Goal: Transaction & Acquisition: Purchase product/service

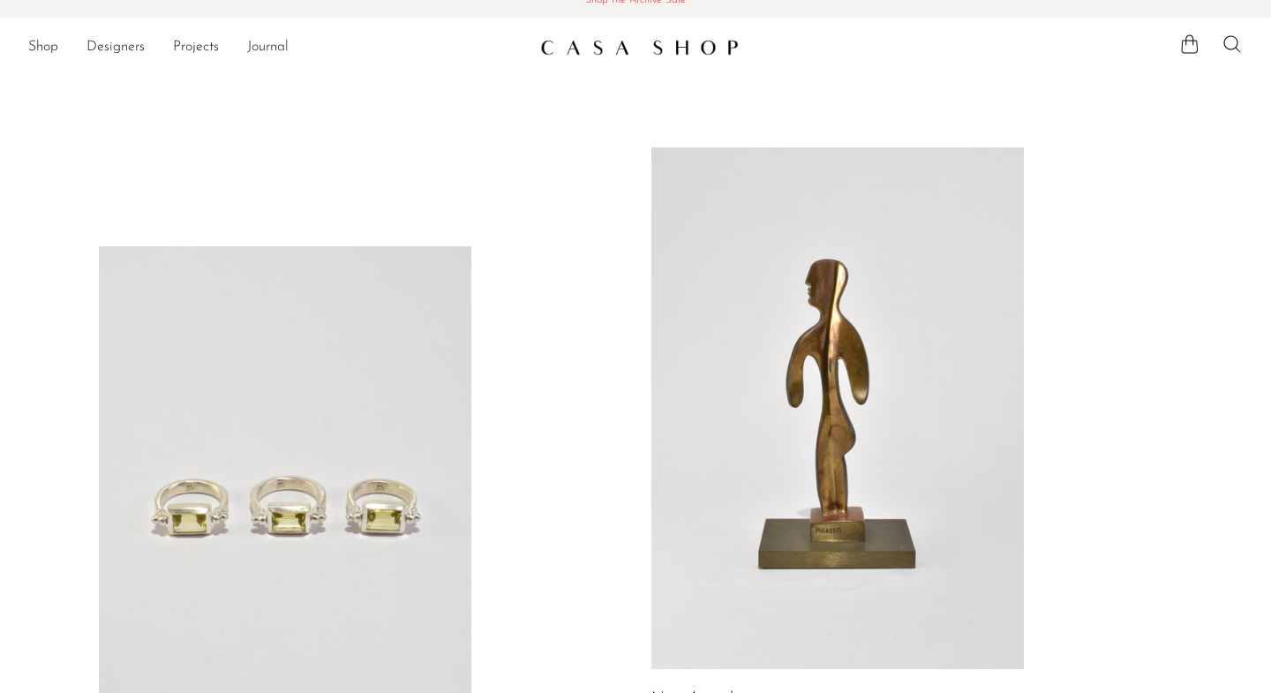
scroll to position [22, 0]
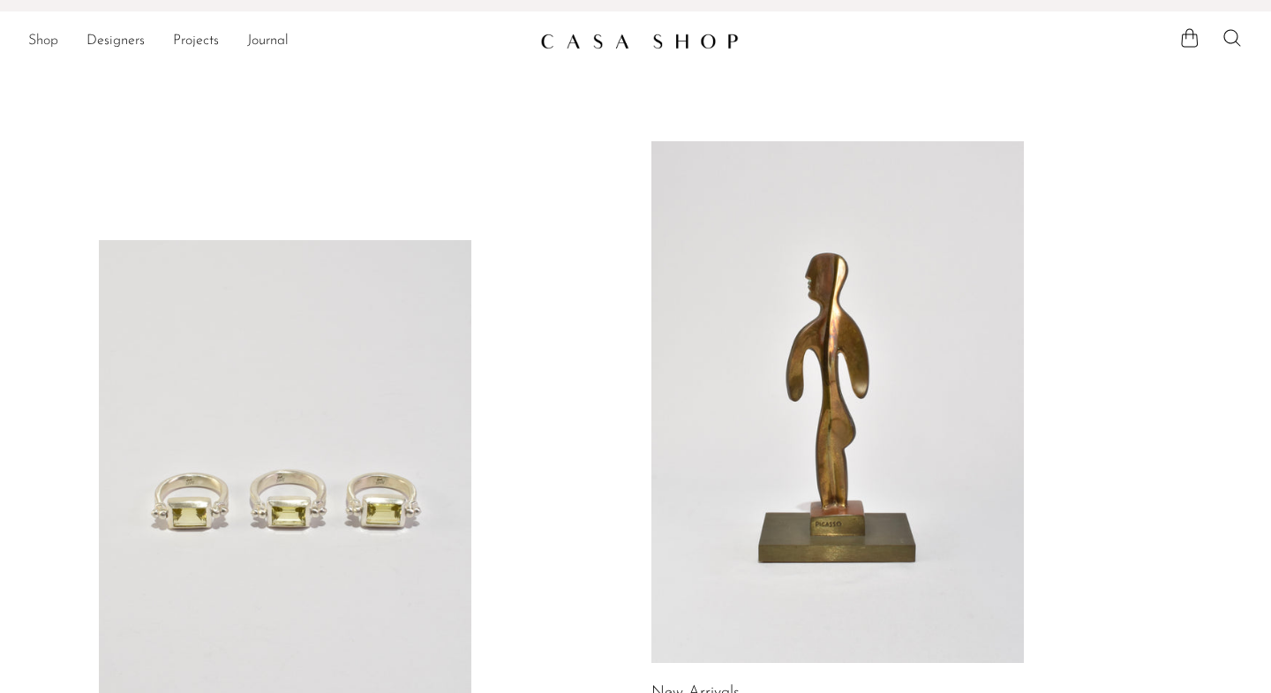
click at [38, 42] on link "Shop" at bounding box center [43, 41] width 30 height 23
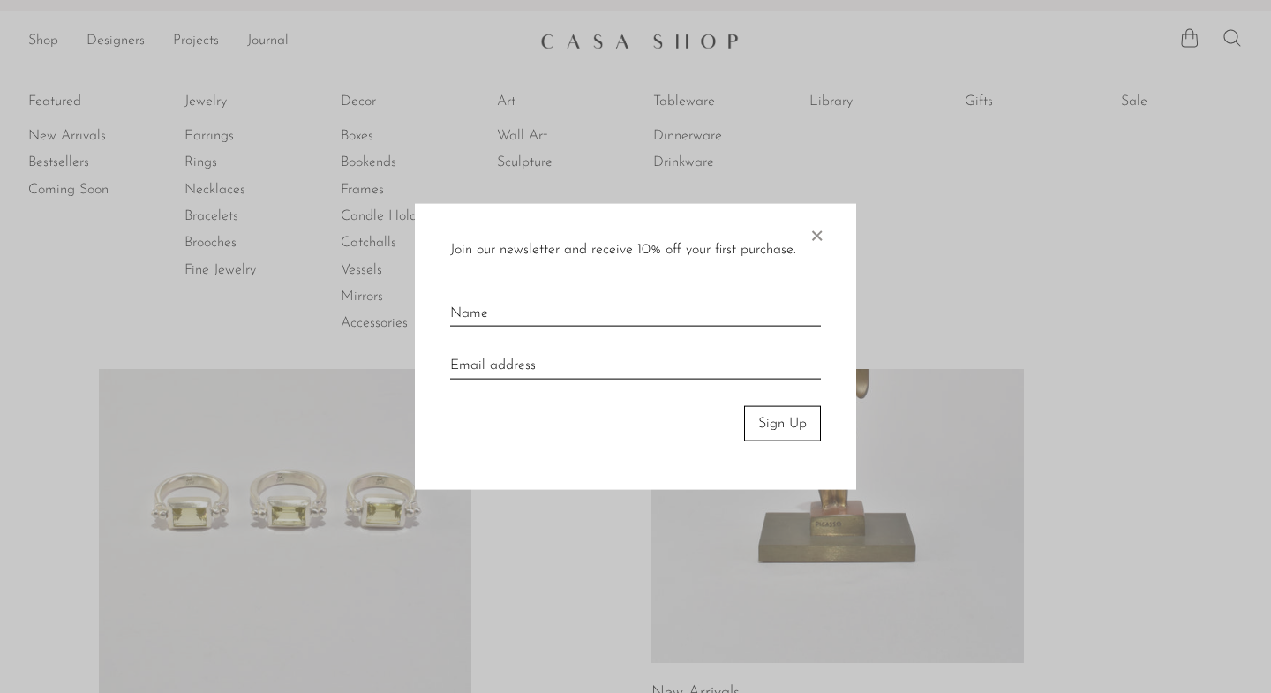
click at [819, 238] on span "×" at bounding box center [817, 231] width 18 height 56
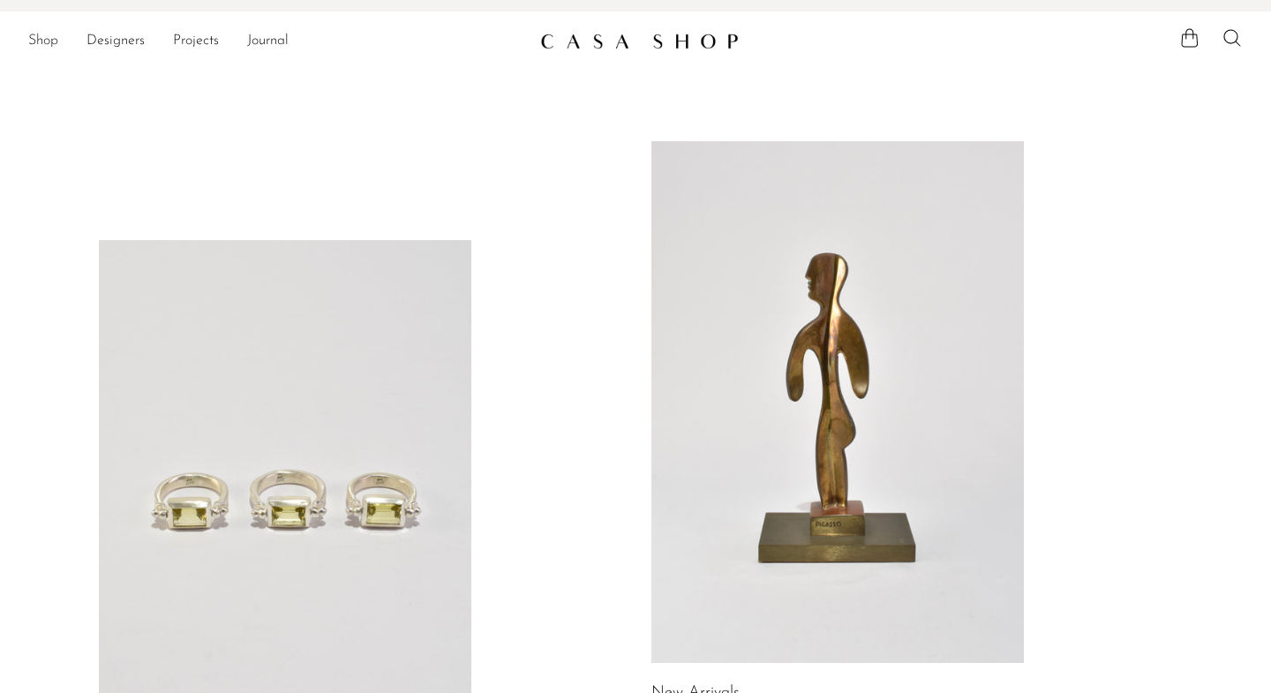
click at [45, 42] on link "Shop" at bounding box center [43, 41] width 30 height 23
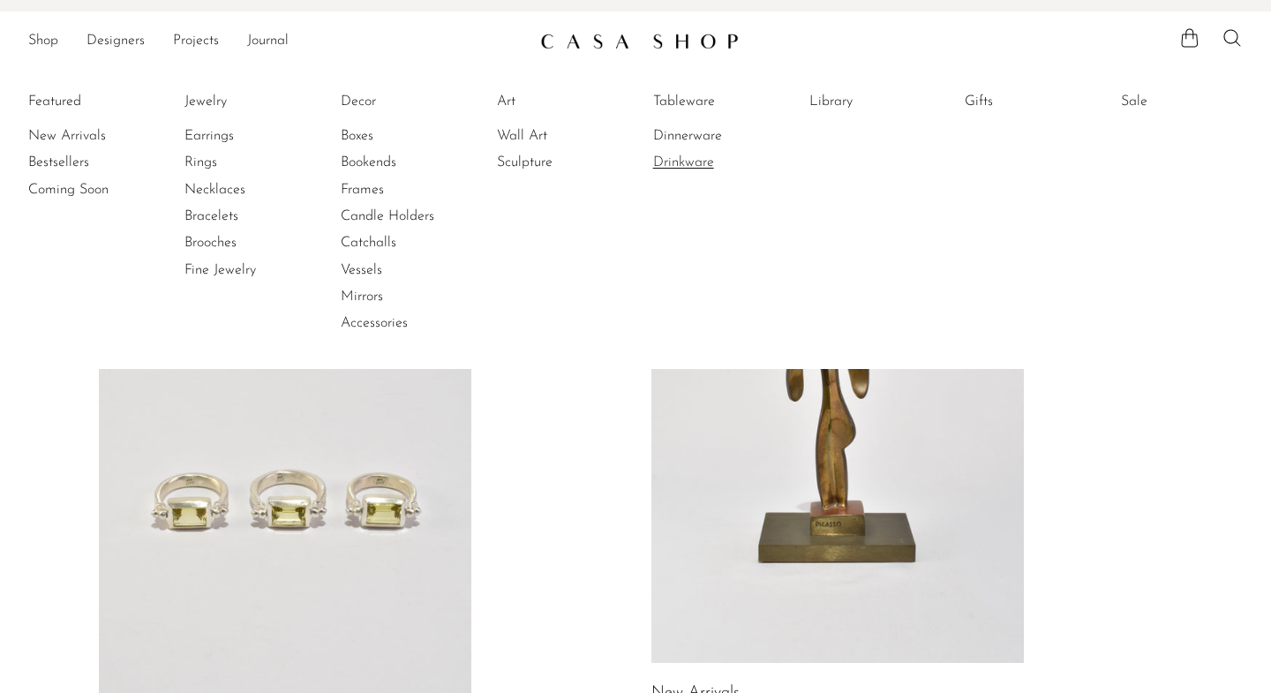
click at [686, 159] on link "Drinkware" at bounding box center [719, 162] width 132 height 19
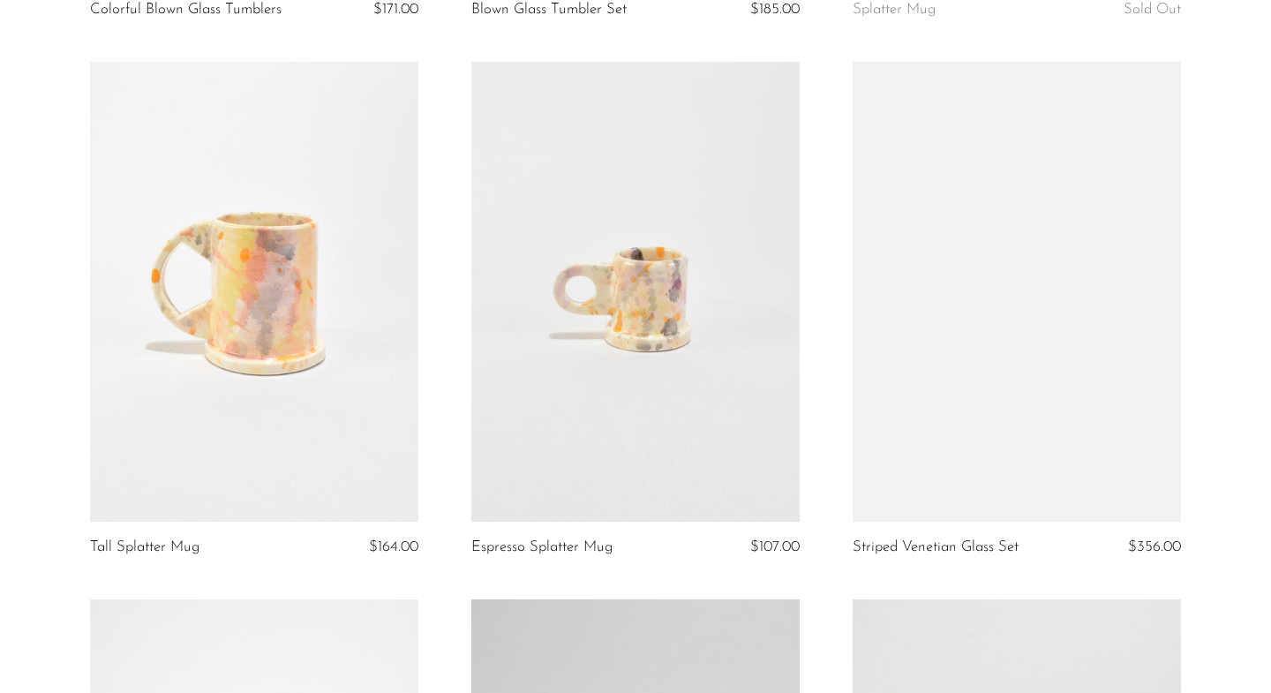
scroll to position [1178, 0]
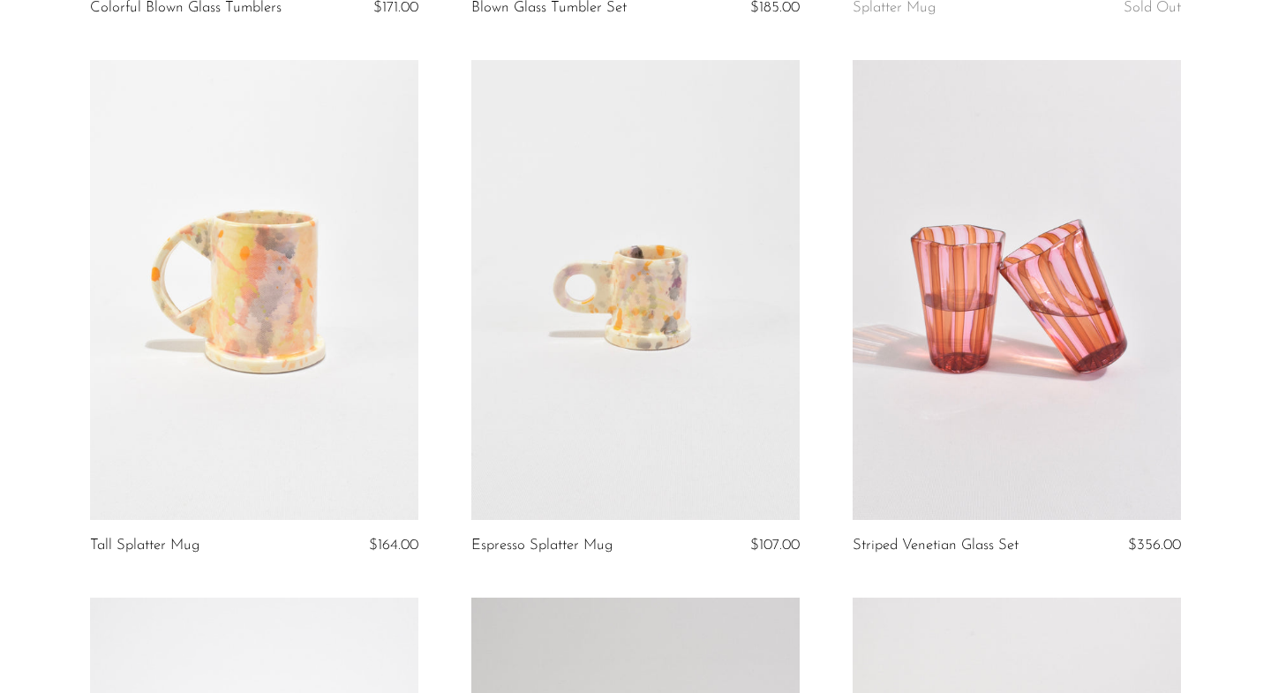
click at [262, 297] on link at bounding box center [254, 290] width 328 height 460
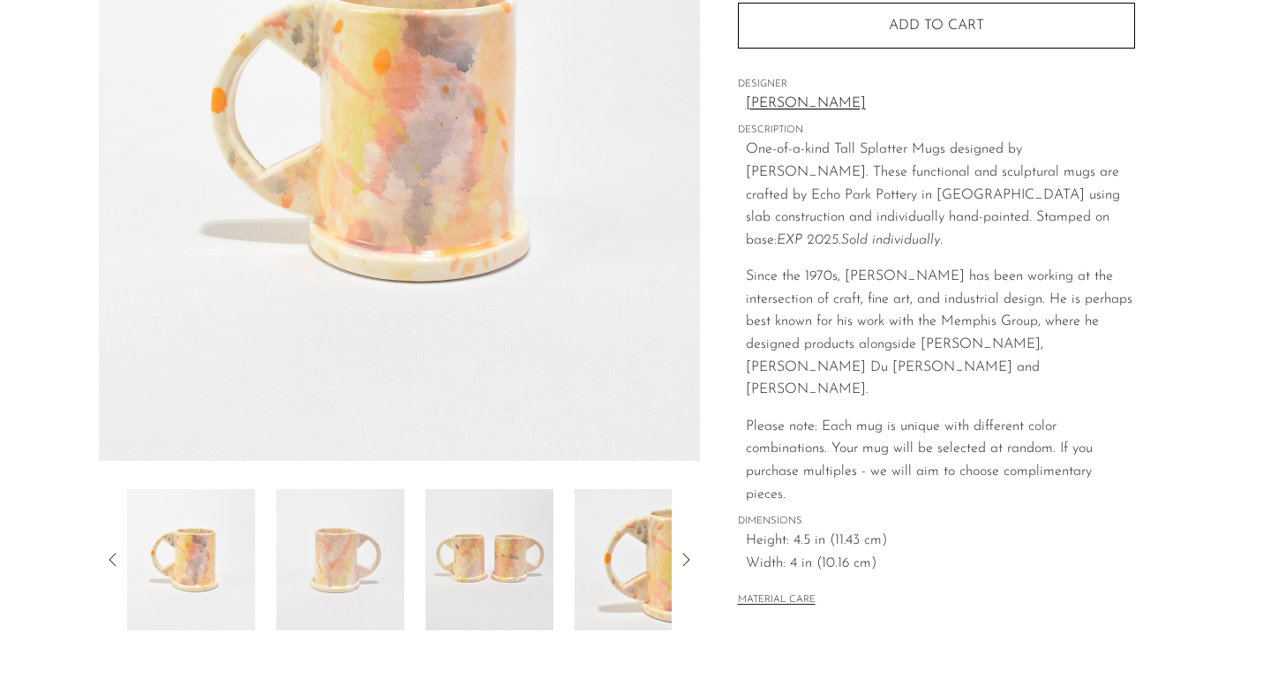
scroll to position [287, 0]
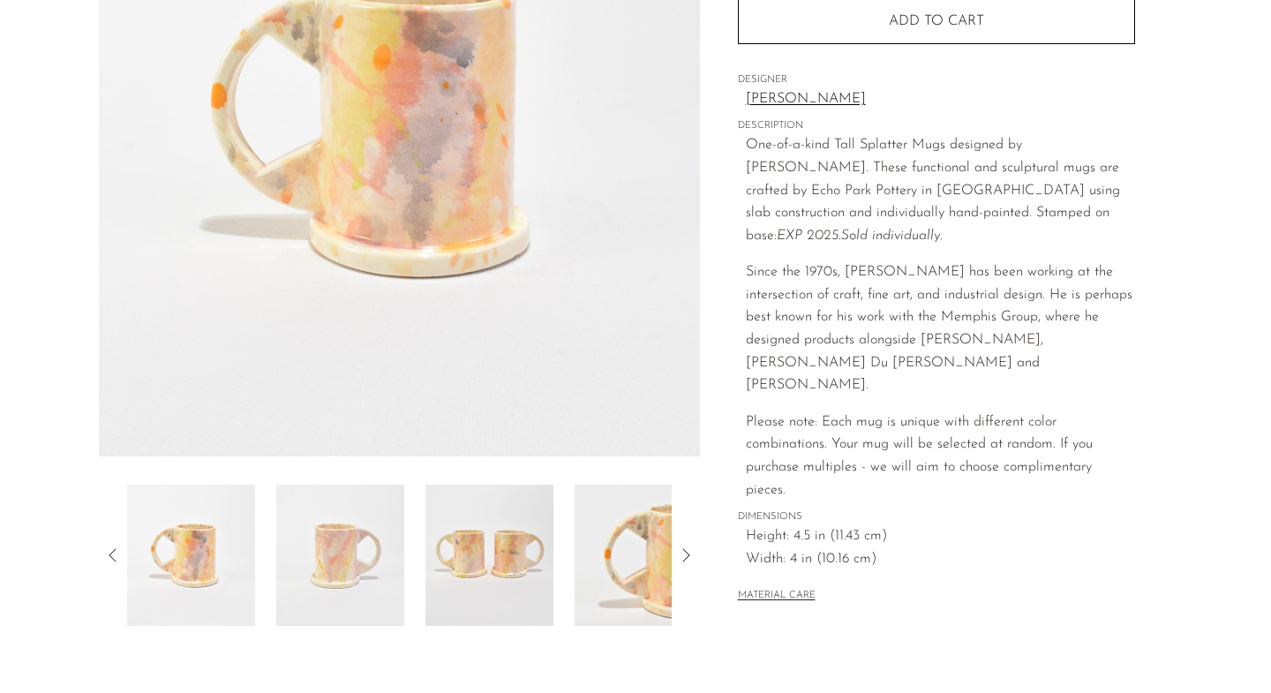
click at [485, 565] on img at bounding box center [489, 555] width 128 height 141
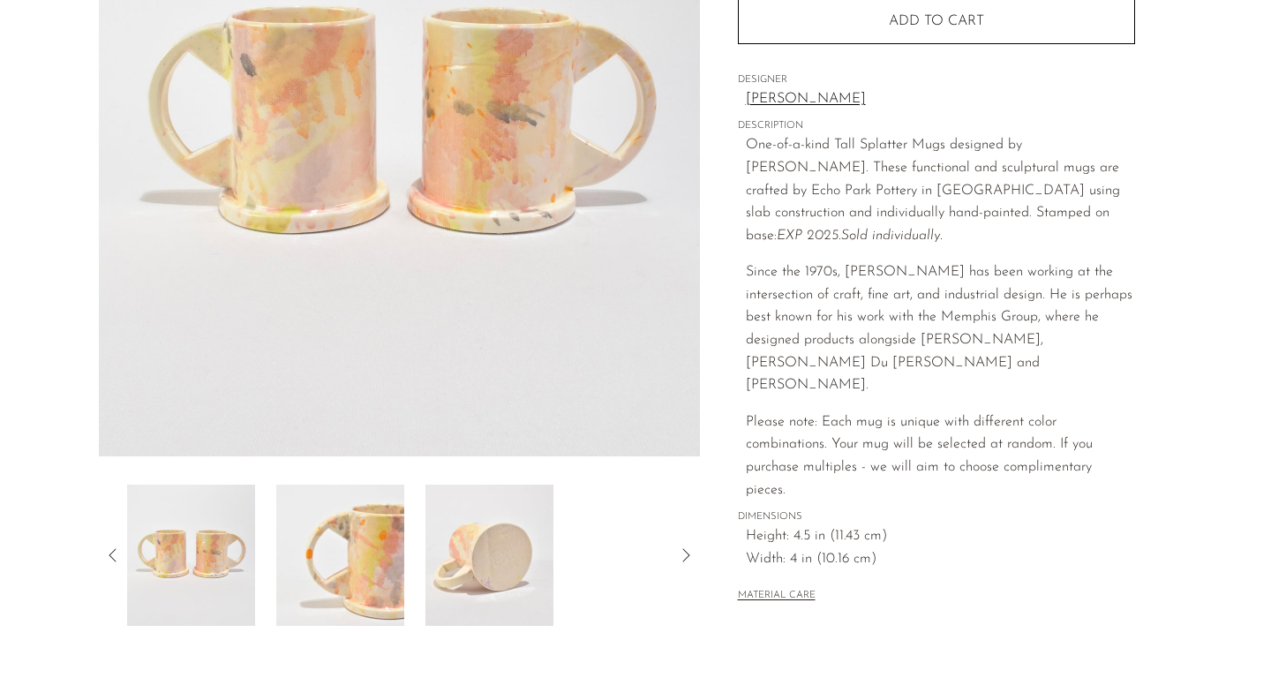
click at [485, 565] on img at bounding box center [489, 555] width 128 height 141
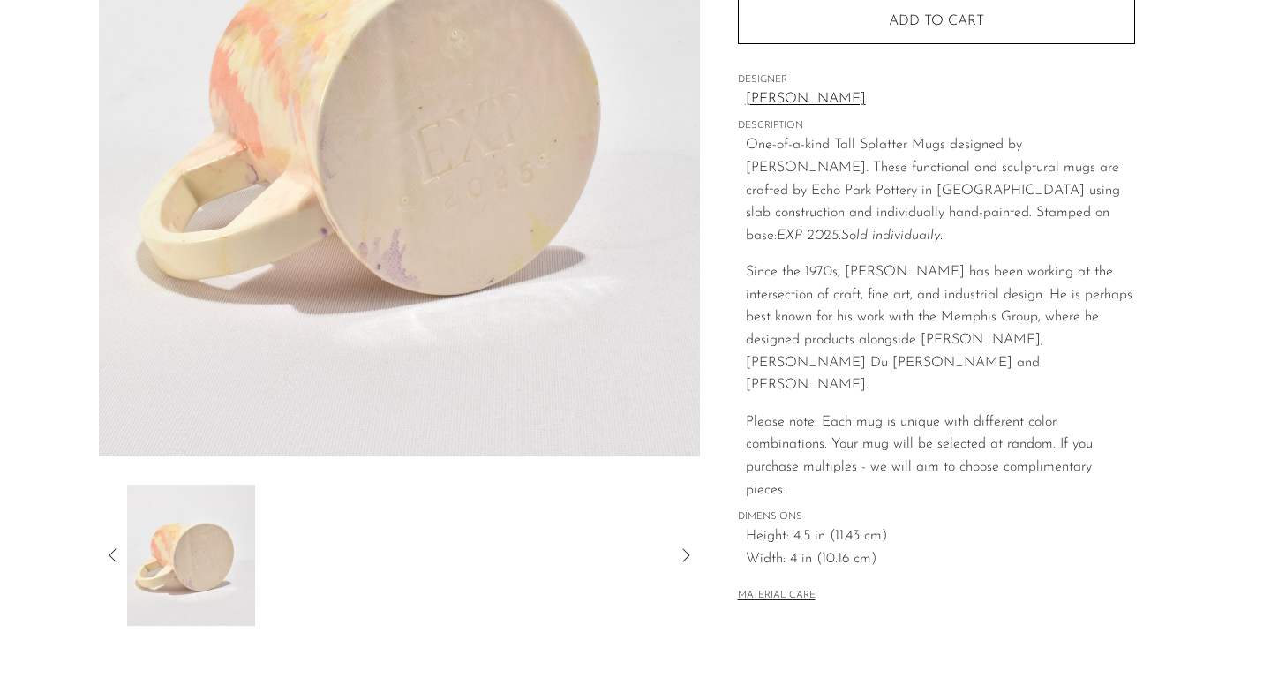
click at [190, 563] on img at bounding box center [191, 555] width 128 height 141
click at [106, 549] on icon at bounding box center [112, 555] width 21 height 21
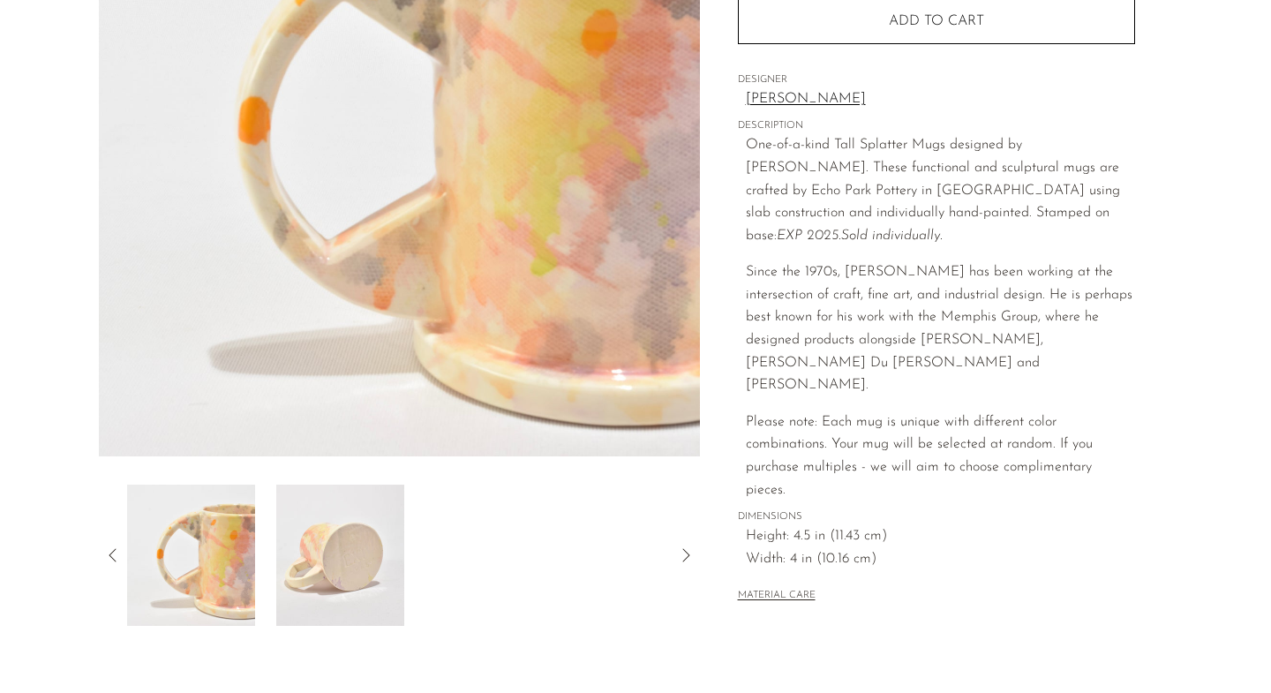
click at [197, 557] on img at bounding box center [191, 555] width 128 height 141
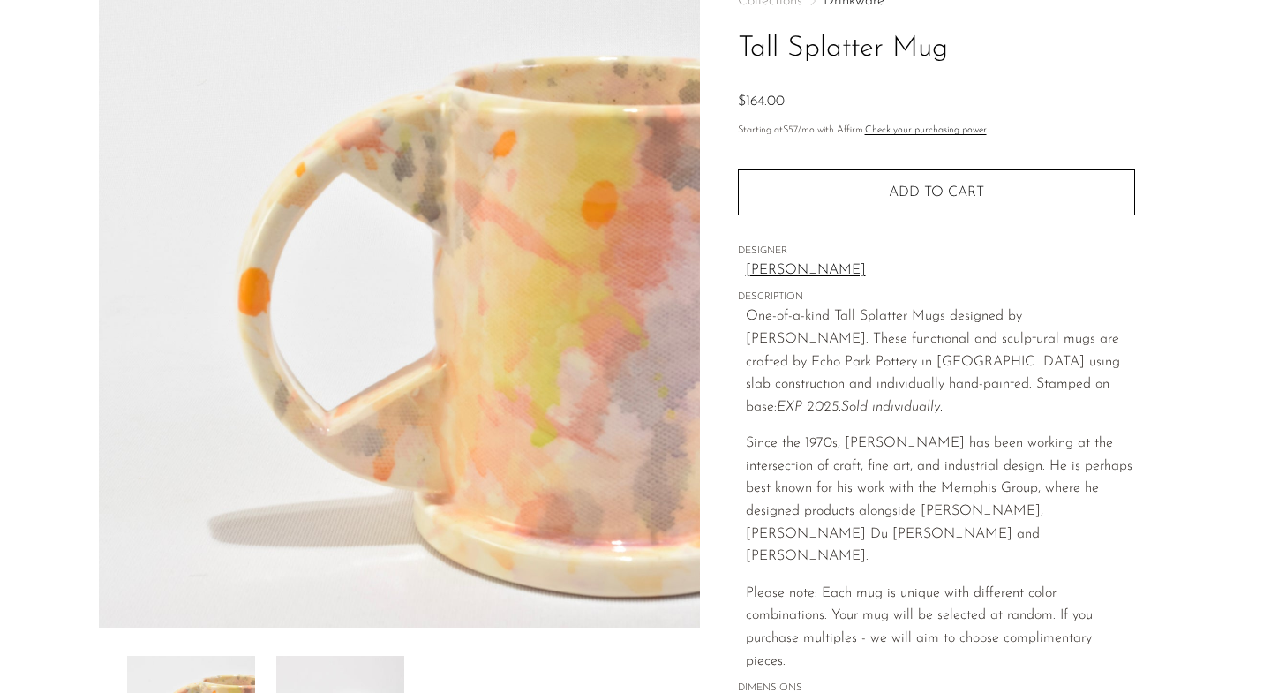
scroll to position [0, 0]
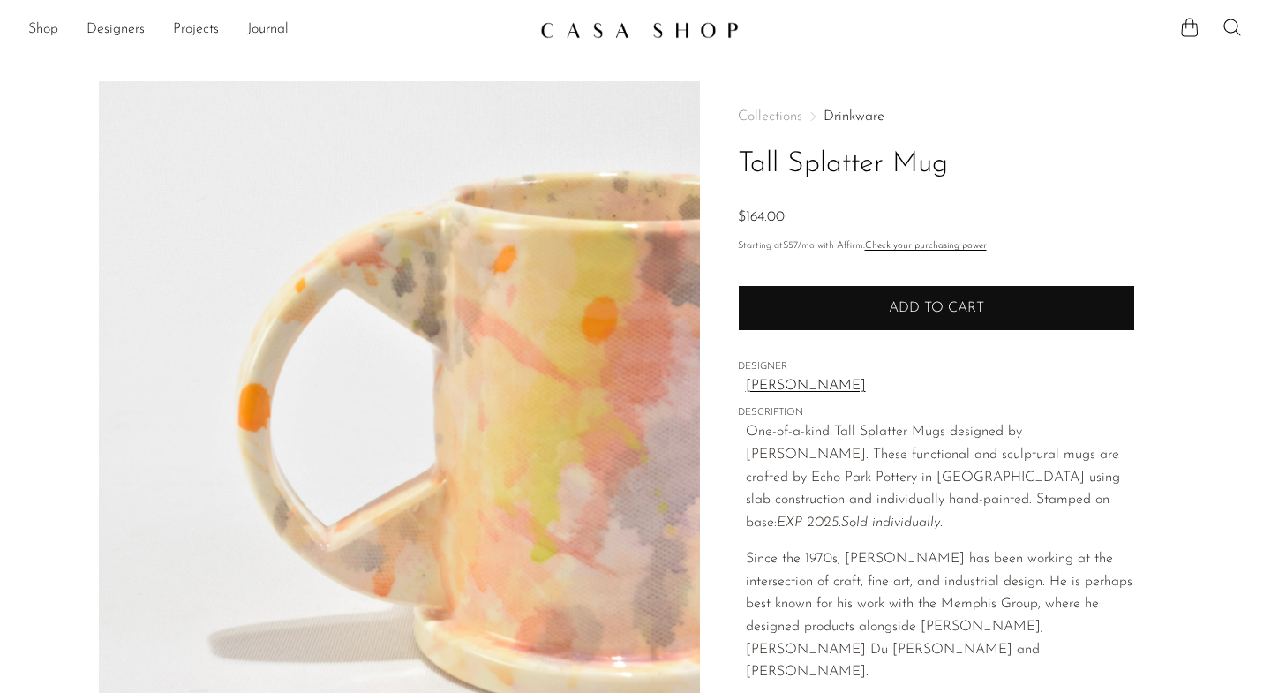
click at [900, 304] on span "Add to cart" at bounding box center [936, 308] width 95 height 14
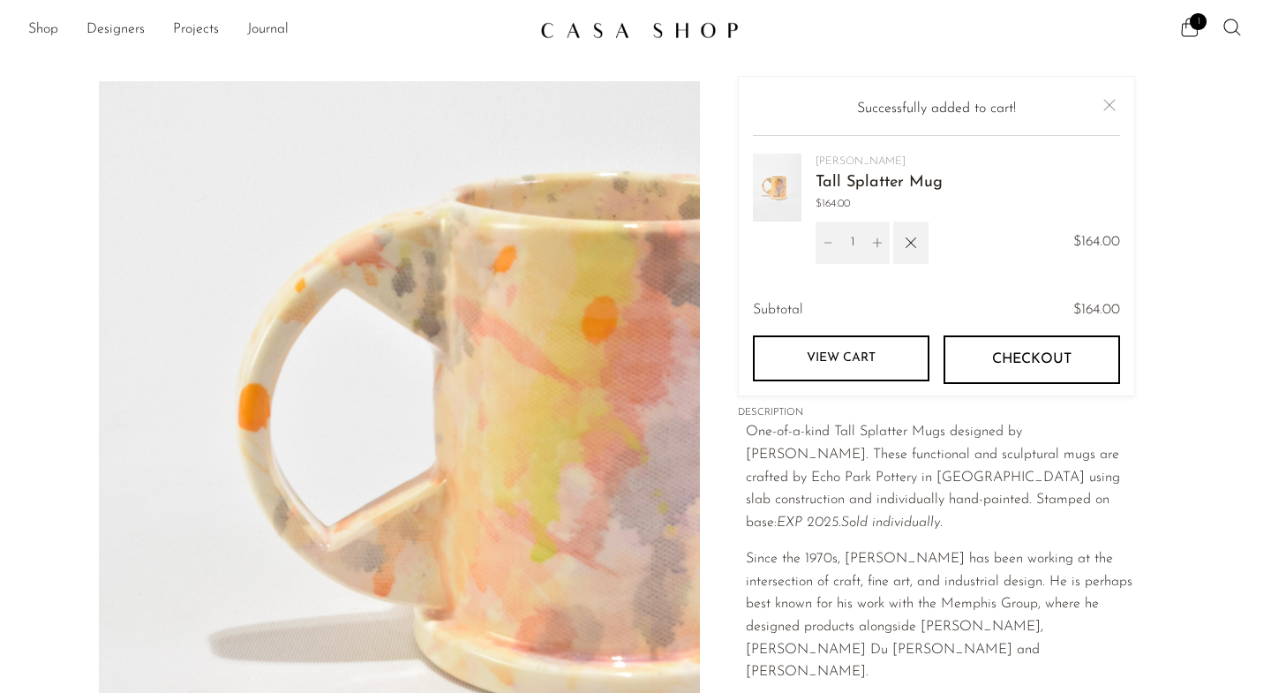
click at [859, 358] on link "View cart" at bounding box center [841, 358] width 177 height 46
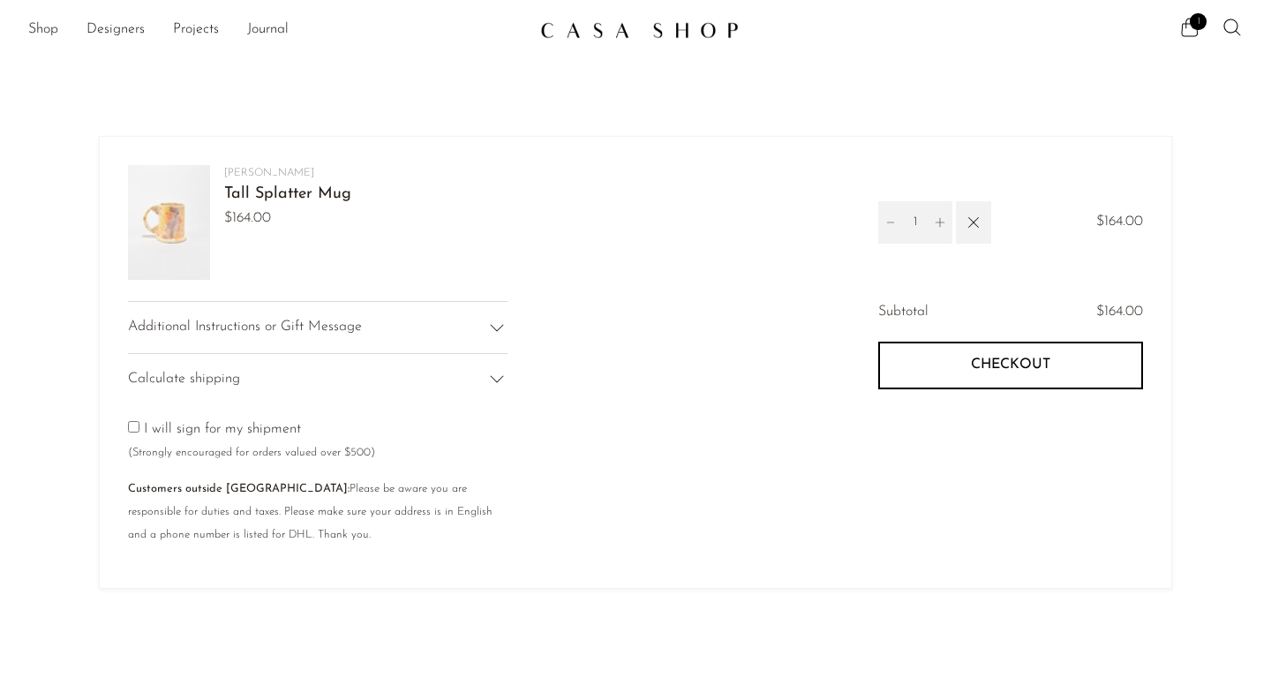
click at [1049, 365] on span "Checkout" at bounding box center [1010, 365] width 79 height 17
